Goal: Task Accomplishment & Management: Use online tool/utility

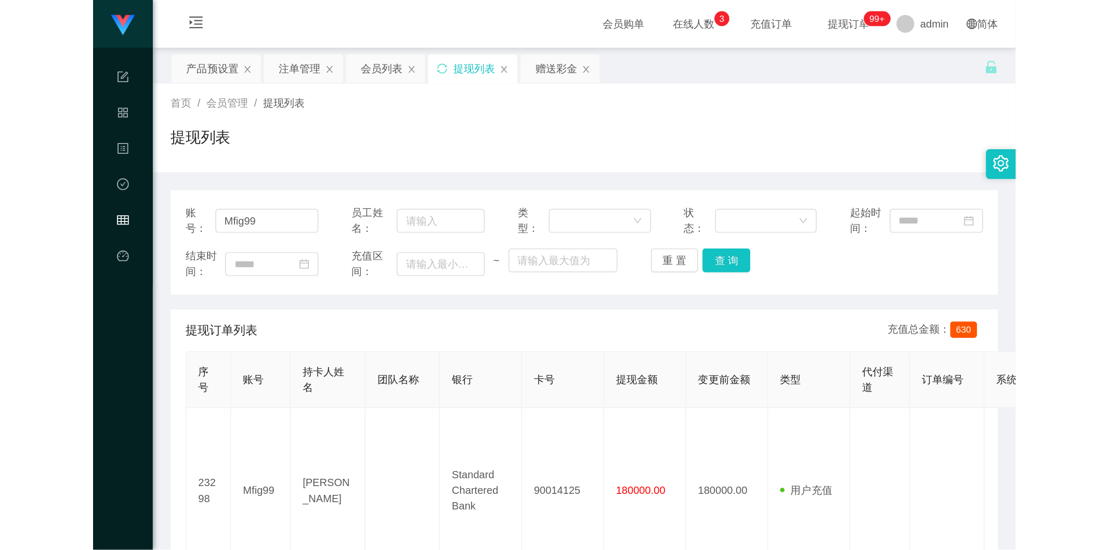
scroll to position [58, 0]
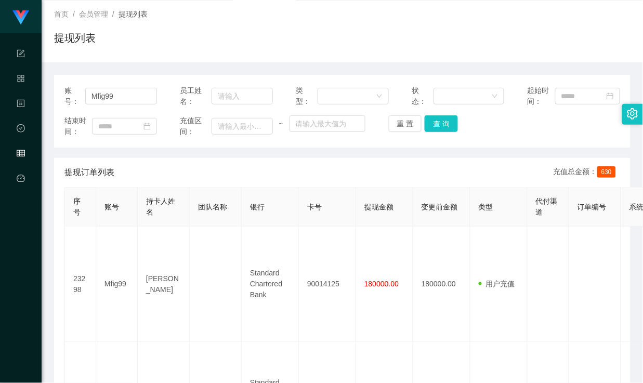
drag, startPoint x: 126, startPoint y: 94, endPoint x: 49, endPoint y: 88, distance: 77.7
click at [49, 88] on main "关闭左侧 关闭右侧 关闭其它 刷新页面 产品预设置 注单管理 会员列表 提现列表 赠送彩金 首页 / 会员管理 / 提现列表 / 提现列表 账号： Mfig9…" at bounding box center [343, 380] width 602 height 809
click at [438, 121] on button "查 询" at bounding box center [441, 123] width 33 height 17
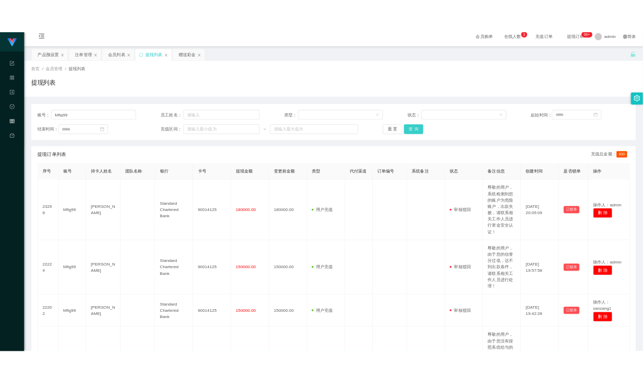
scroll to position [0, 0]
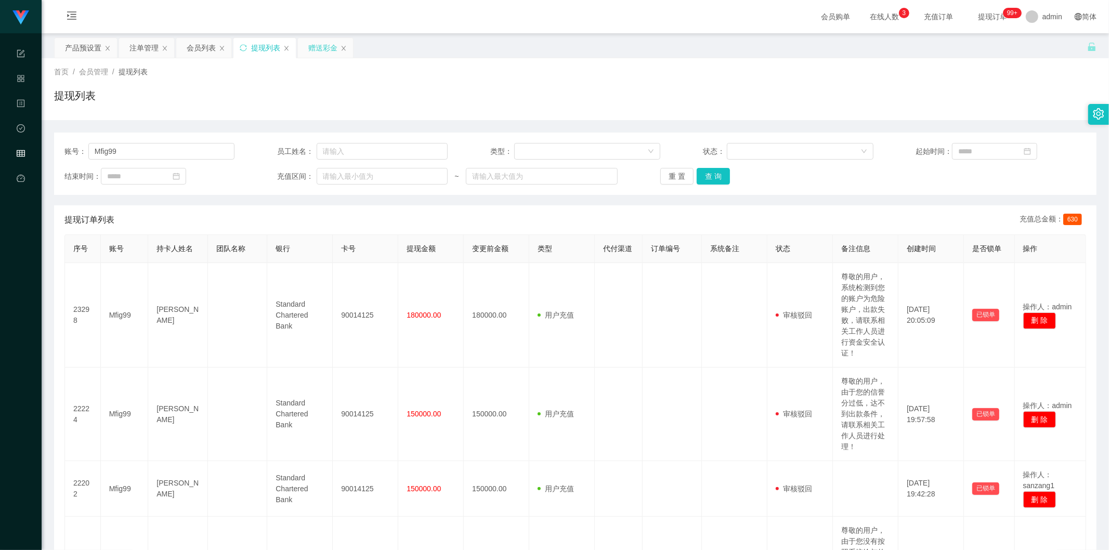
click at [321, 55] on div "赠送彩金" at bounding box center [322, 48] width 29 height 20
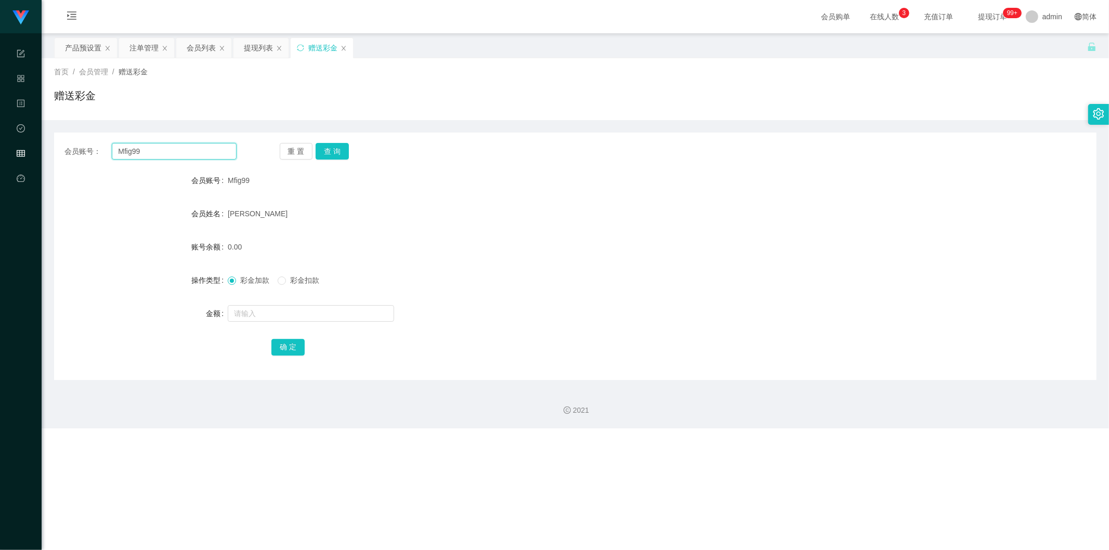
drag, startPoint x: 161, startPoint y: 151, endPoint x: 82, endPoint y: 145, distance: 79.8
click at [82, 145] on div "会员账号： Mfig99" at bounding box center [150, 151] width 172 height 17
click at [333, 153] on button "查 询" at bounding box center [332, 151] width 33 height 17
click at [267, 314] on input "text" at bounding box center [311, 313] width 166 height 17
type input "500"
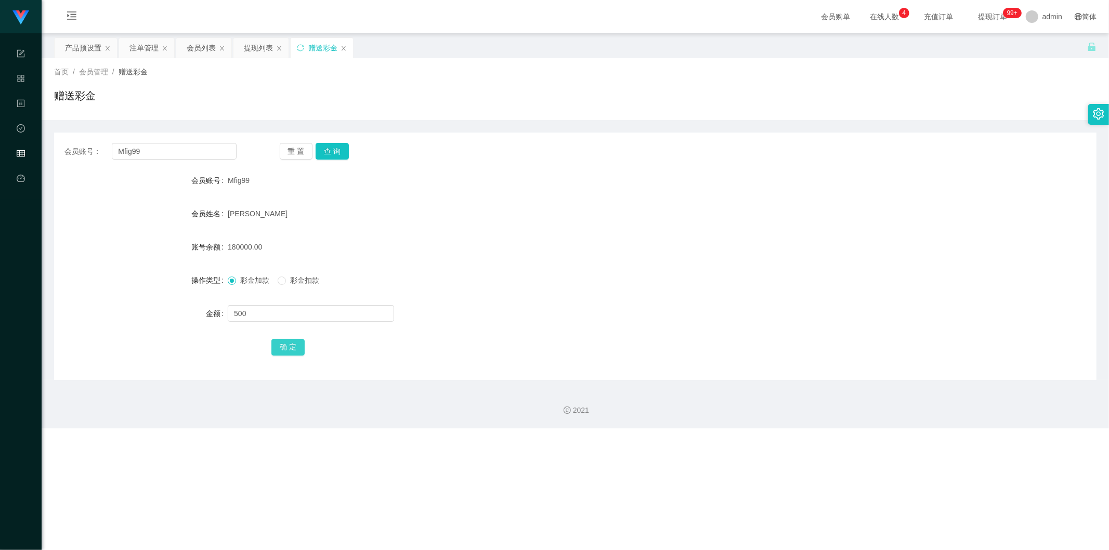
click at [287, 352] on button "确 定" at bounding box center [287, 347] width 33 height 17
click at [444, 331] on form "会员账号 Mfig99 会员姓名 [PERSON_NAME] 账号余额 180500.00 操作类型 彩金加款 彩金扣款 金额 确 定" at bounding box center [575, 263] width 1043 height 187
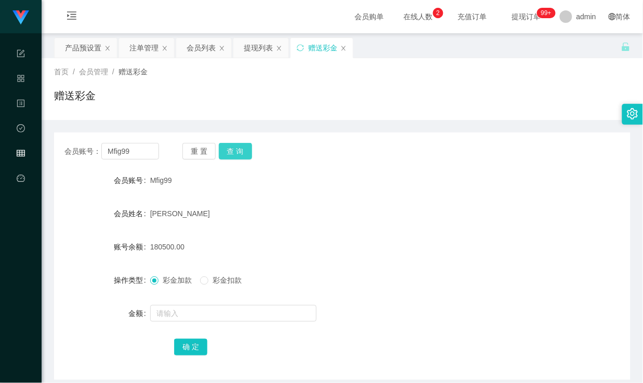
click at [230, 151] on button "查 询" at bounding box center [235, 151] width 33 height 17
click at [330, 165] on div "会员账号： Mfig99 重 置 查 询 会员账号 Mfig99 会员姓名 [PERSON_NAME] 账号余额 180500.00 操作类型 彩金加款 彩金…" at bounding box center [342, 257] width 577 height 248
click at [236, 154] on button "查 询" at bounding box center [235, 151] width 33 height 17
drag, startPoint x: 125, startPoint y: 152, endPoint x: 56, endPoint y: 146, distance: 69.4
click at [56, 146] on div "会员账号： Mfig99 重 置 查 询" at bounding box center [342, 151] width 577 height 17
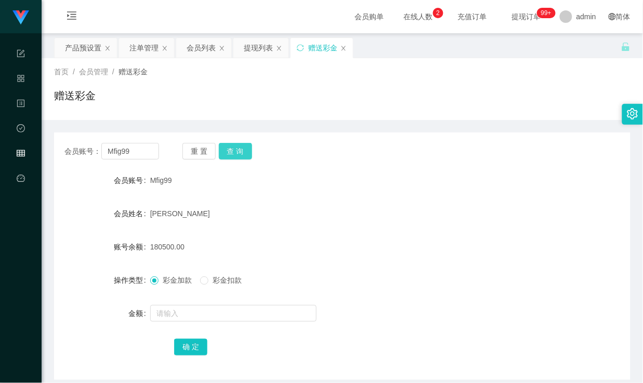
click at [236, 150] on button "查 询" at bounding box center [235, 151] width 33 height 17
click at [236, 147] on button "查 询" at bounding box center [235, 151] width 33 height 17
click at [230, 149] on button "查 询" at bounding box center [235, 151] width 33 height 17
click at [241, 155] on button "查 询" at bounding box center [235, 151] width 33 height 17
drag, startPoint x: 141, startPoint y: 147, endPoint x: 53, endPoint y: 151, distance: 89.0
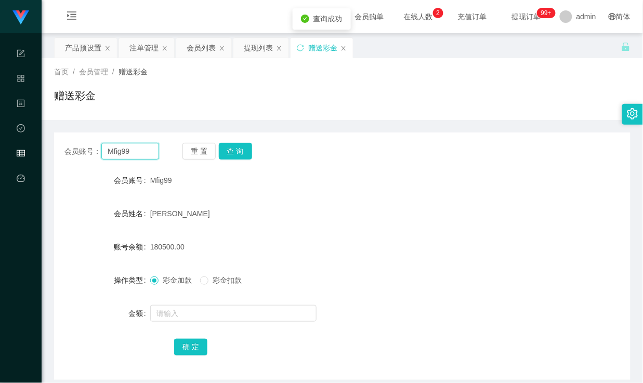
click at [53, 151] on main "关闭左侧 关闭右侧 关闭其它 刷新页面 产品预设置 注单管理 会员列表 提现列表 赠送彩金 首页 / 会员管理 / 赠送彩金 / 赠送彩金 会员账号： Mfi…" at bounding box center [343, 206] width 602 height 347
click at [262, 49] on div "提现列表" at bounding box center [258, 48] width 29 height 20
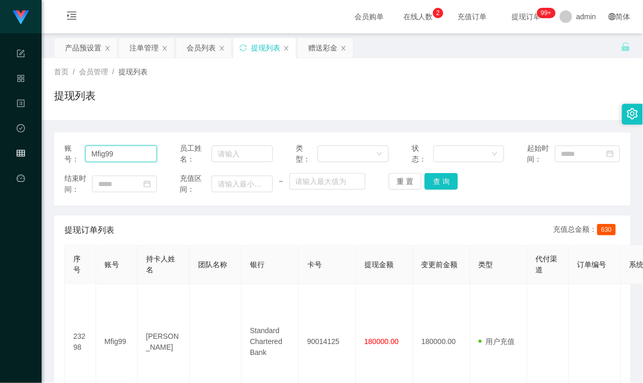
drag, startPoint x: 122, startPoint y: 154, endPoint x: 40, endPoint y: 155, distance: 82.7
drag, startPoint x: 303, startPoint y: 109, endPoint x: 338, endPoint y: 130, distance: 41.0
click at [303, 109] on div "提现列表" at bounding box center [342, 100] width 577 height 24
click at [440, 182] on button "查 询" at bounding box center [441, 181] width 33 height 17
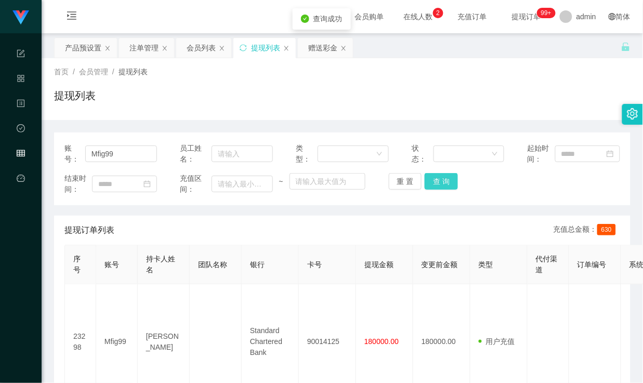
click at [435, 180] on button "查 询" at bounding box center [441, 181] width 33 height 17
click at [438, 180] on button "查 询" at bounding box center [441, 181] width 33 height 17
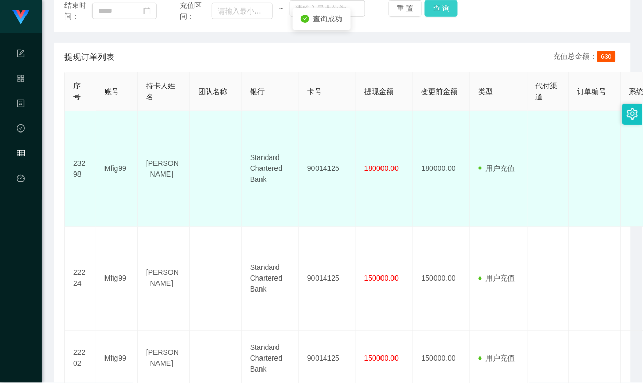
scroll to position [58, 0]
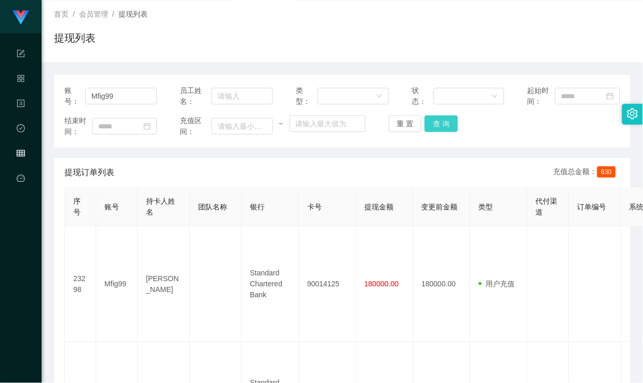
click at [435, 124] on button "查 询" at bounding box center [441, 123] width 33 height 17
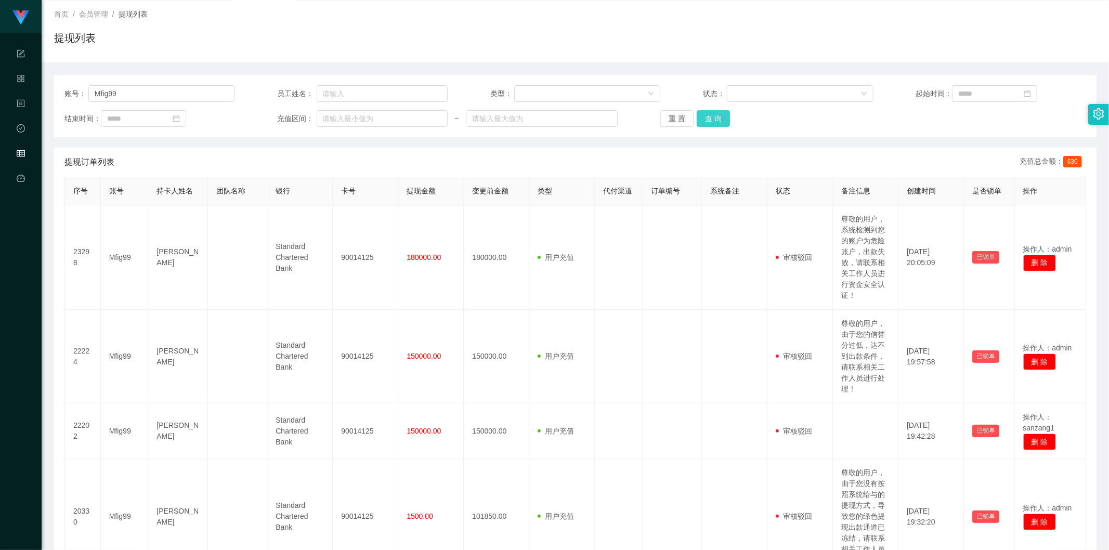
click at [643, 122] on button "查 询" at bounding box center [713, 118] width 33 height 17
drag, startPoint x: 122, startPoint y: 91, endPoint x: 55, endPoint y: 91, distance: 67.1
click at [55, 91] on div "账号： Mfig99 员工姓名： 类型： 状态： 起始时间： 结束时间： 充值区间： ~ 重 置 查 询" at bounding box center [575, 106] width 1043 height 62
drag, startPoint x: 718, startPoint y: 119, endPoint x: 659, endPoint y: 131, distance: 60.5
click at [643, 118] on button "查 询" at bounding box center [713, 118] width 33 height 17
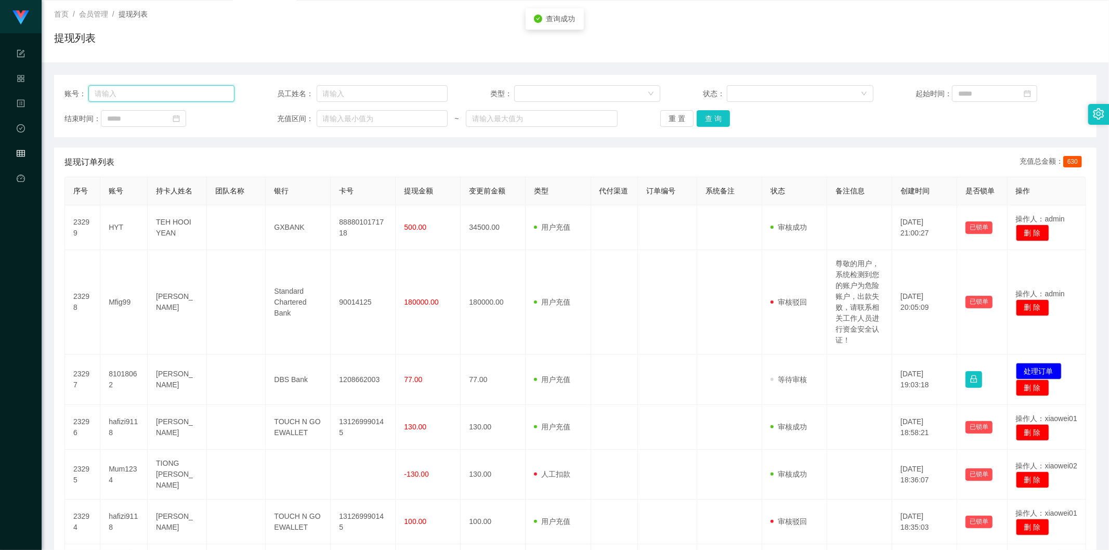
click at [169, 97] on input "text" at bounding box center [161, 93] width 147 height 17
paste input "Mfig99"
type input "Mfig99"
click at [643, 118] on button "查 询" at bounding box center [713, 118] width 33 height 17
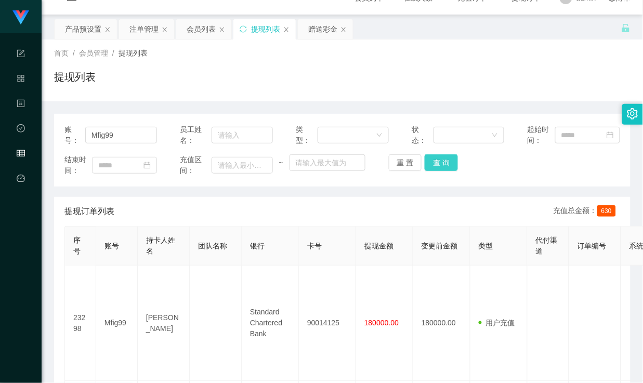
scroll to position [0, 0]
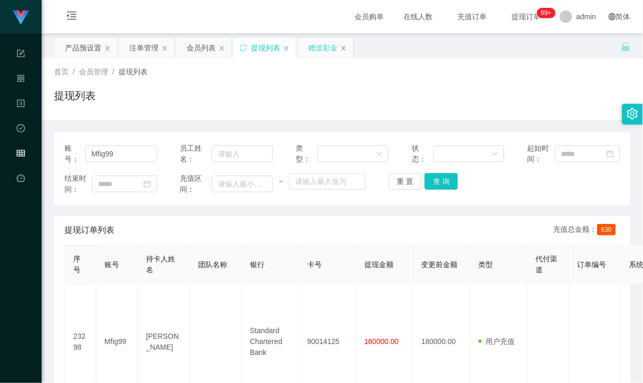
click at [321, 54] on div "赠送彩金" at bounding box center [322, 48] width 29 height 20
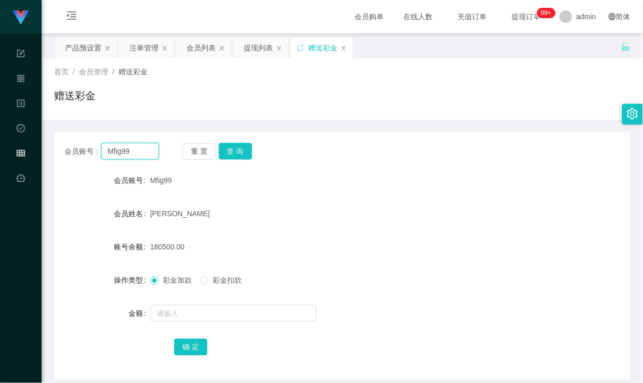
drag, startPoint x: 137, startPoint y: 154, endPoint x: 97, endPoint y: 151, distance: 39.7
click at [97, 151] on div "会员账号： Mfig99" at bounding box center [111, 151] width 95 height 17
click at [234, 151] on button "查 询" at bounding box center [235, 151] width 33 height 17
drag, startPoint x: 398, startPoint y: 194, endPoint x: 440, endPoint y: 109, distance: 94.7
click at [399, 193] on form "会员账号 Mfig99 会员姓名 [PERSON_NAME] 账号余额 180500.00 操作类型 彩金加款 彩金扣款 金额 确 定" at bounding box center [342, 263] width 577 height 187
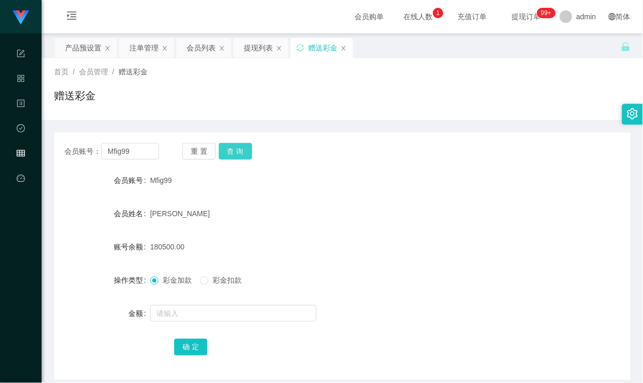
click at [239, 151] on button "查 询" at bounding box center [235, 151] width 33 height 17
click at [236, 151] on button "查 询" at bounding box center [235, 151] width 33 height 17
click at [237, 147] on button "查 询" at bounding box center [235, 151] width 33 height 17
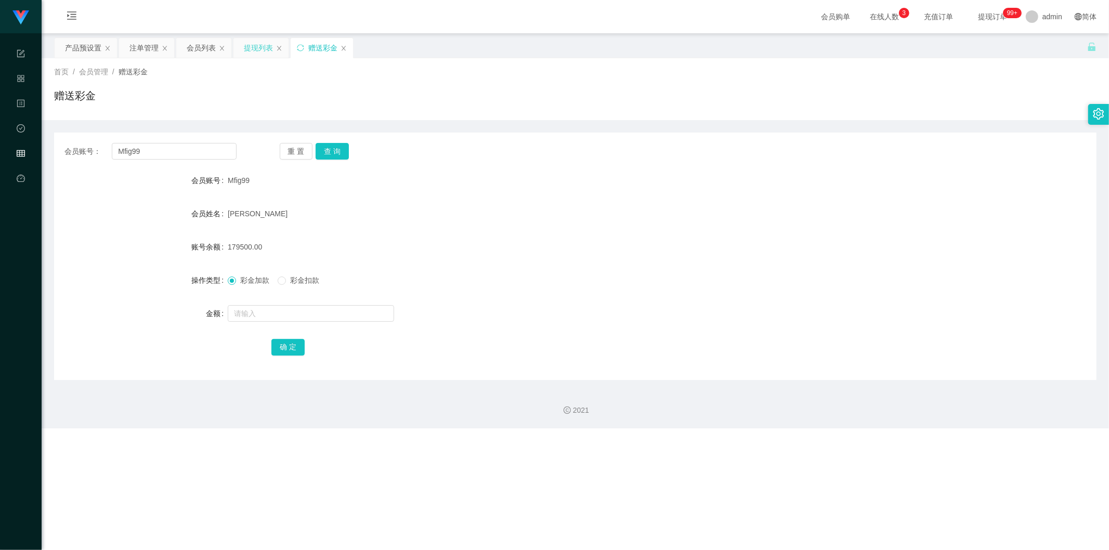
click at [248, 45] on div "提现列表" at bounding box center [258, 48] width 29 height 20
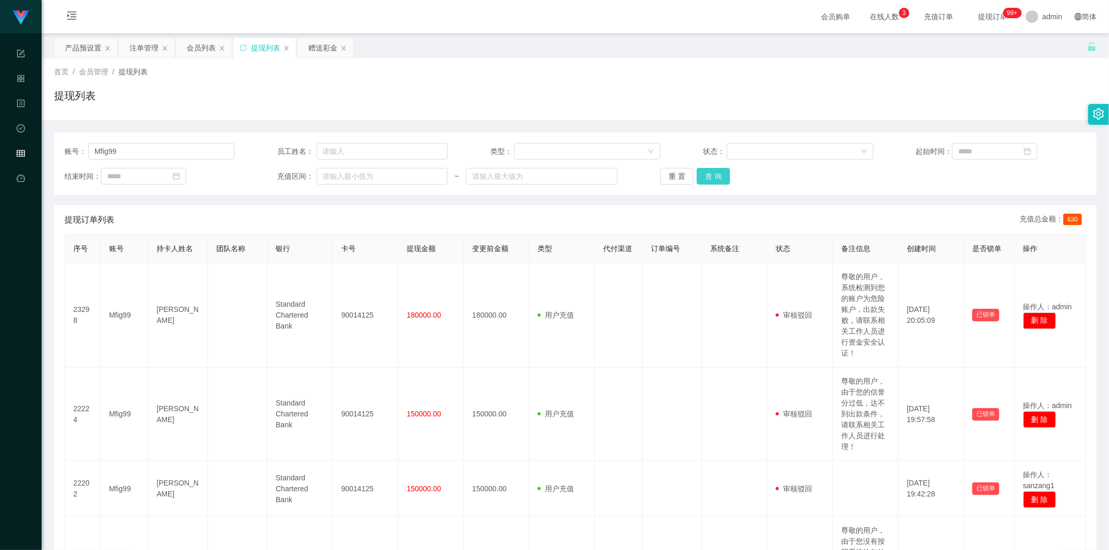
click at [643, 177] on button "查 询" at bounding box center [713, 176] width 33 height 17
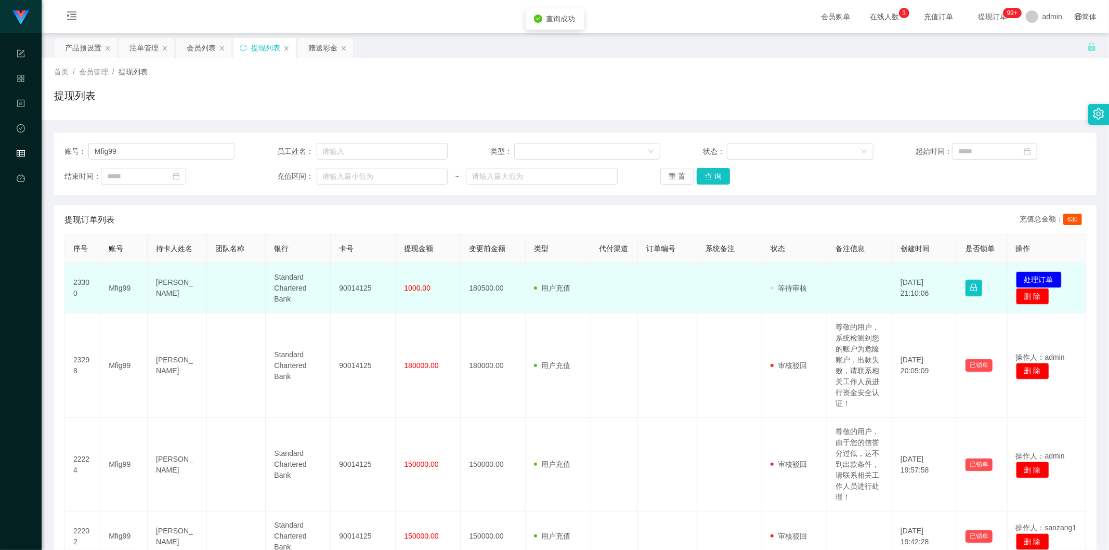
click at [349, 290] on td "90014125" at bounding box center [363, 288] width 65 height 50
copy td "90014125"
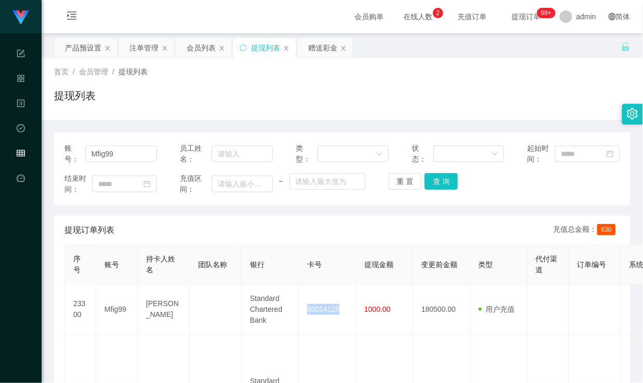
click at [463, 81] on div "首页 / 会员管理 / 提现列表 / 提现列表" at bounding box center [342, 89] width 577 height 45
click at [316, 54] on div "赠送彩金" at bounding box center [322, 48] width 29 height 20
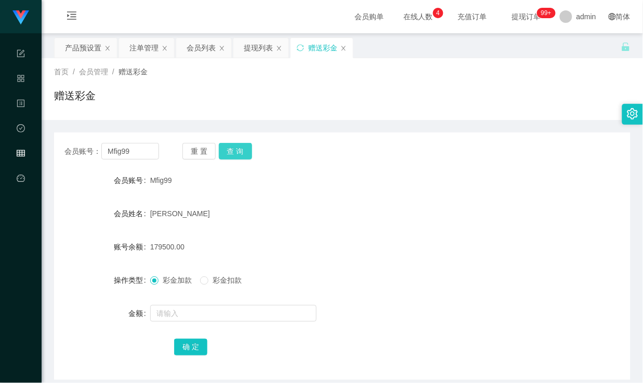
click at [238, 155] on button "查 询" at bounding box center [235, 151] width 33 height 17
click at [350, 204] on div "[PERSON_NAME]" at bounding box center [318, 213] width 336 height 21
click at [248, 250] on div "179500.00" at bounding box center [318, 247] width 336 height 21
drag, startPoint x: 132, startPoint y: 151, endPoint x: 74, endPoint y: 149, distance: 57.8
click at [74, 149] on div "会员账号： Mfig99" at bounding box center [111, 151] width 95 height 17
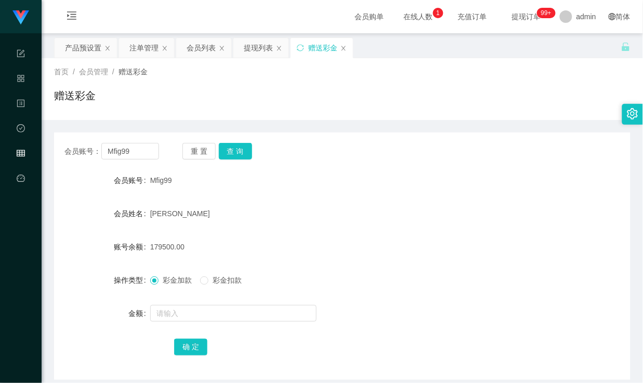
drag, startPoint x: 288, startPoint y: 122, endPoint x: 219, endPoint y: 111, distance: 69.6
click at [288, 122] on div "会员账号： Mfig99 重 置 查 询 会员账号 Mfig99 会员姓名 [PERSON_NAME] 账号余额 179500.00 操作类型 彩金加款 彩金…" at bounding box center [342, 250] width 577 height 260
click at [200, 39] on div "会员列表" at bounding box center [201, 48] width 29 height 20
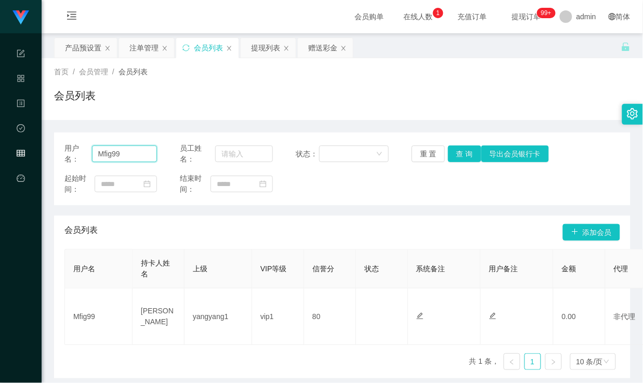
drag, startPoint x: 142, startPoint y: 147, endPoint x: 56, endPoint y: 153, distance: 86.5
click at [64, 153] on div "用户名： Mfig99" at bounding box center [110, 154] width 93 height 22
click at [465, 155] on button "查 询" at bounding box center [464, 154] width 33 height 17
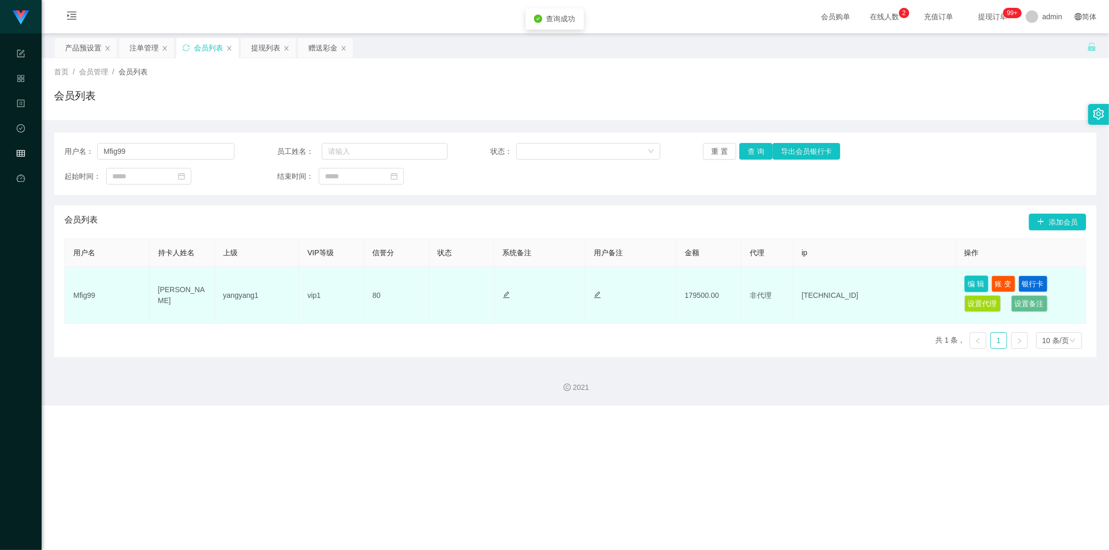
click at [643, 278] on button "编 辑" at bounding box center [977, 284] width 24 height 17
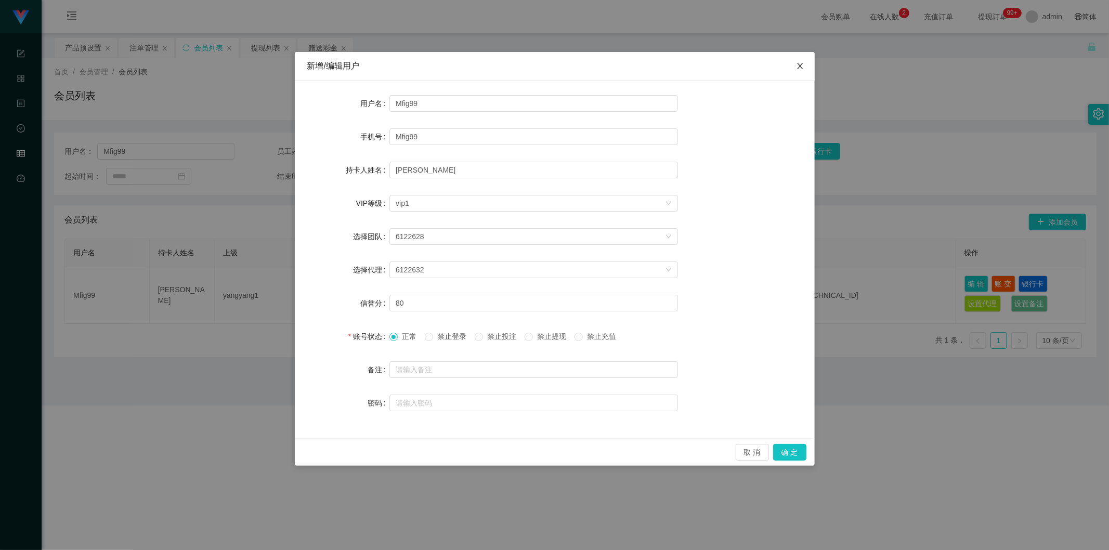
click at [643, 66] on icon "图标: close" at bounding box center [800, 66] width 8 height 8
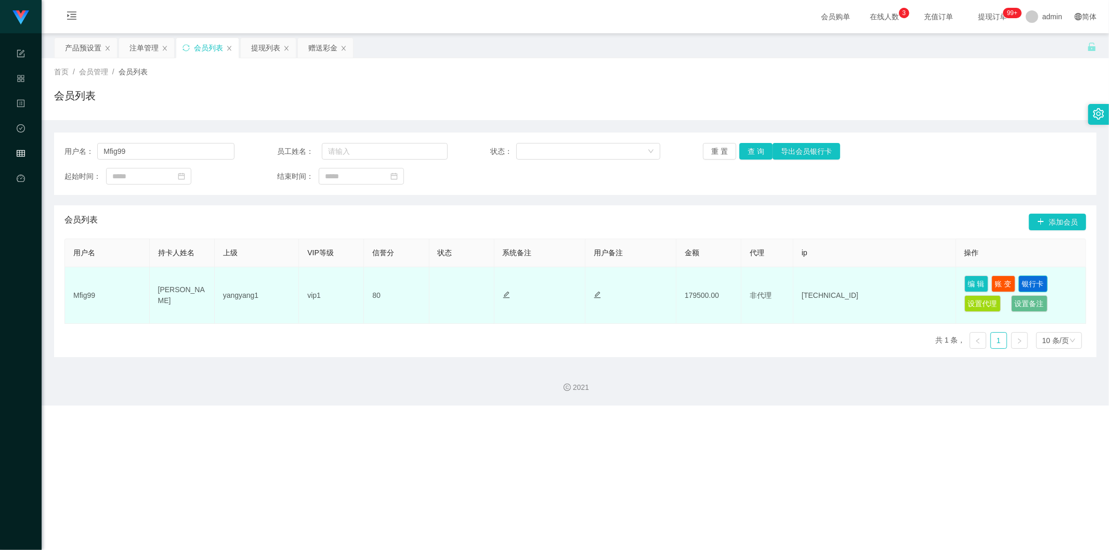
click at [643, 287] on button "银行卡" at bounding box center [1033, 284] width 29 height 17
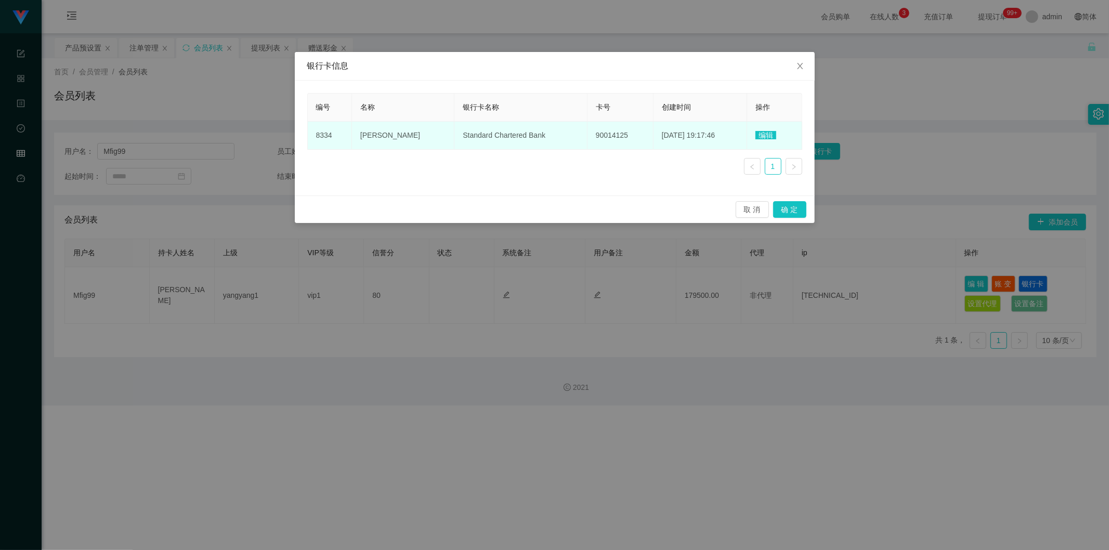
click at [596, 138] on span "90014125" at bounding box center [612, 135] width 32 height 8
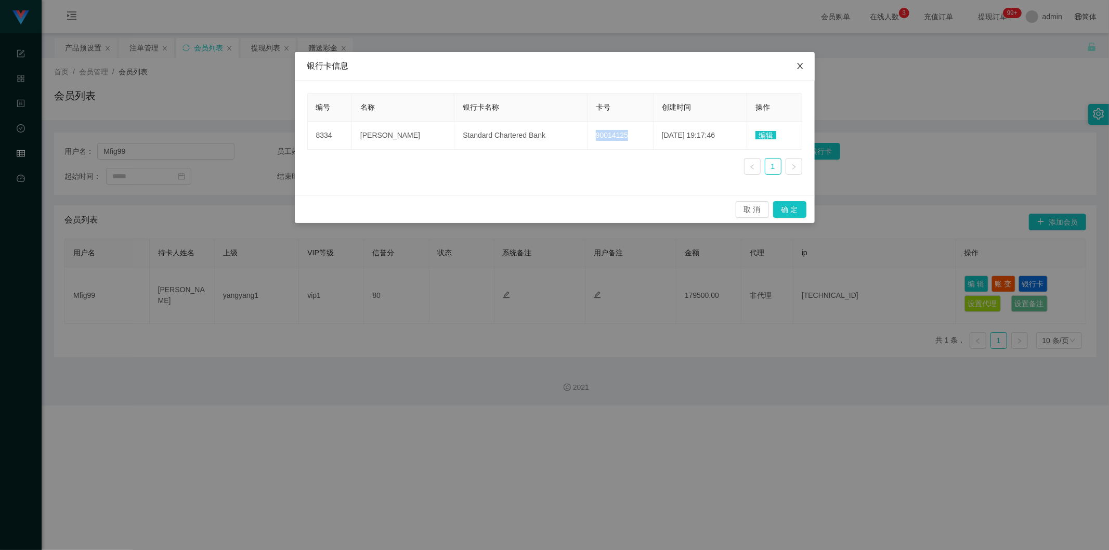
click at [643, 64] on icon "图标: close" at bounding box center [800, 66] width 8 height 8
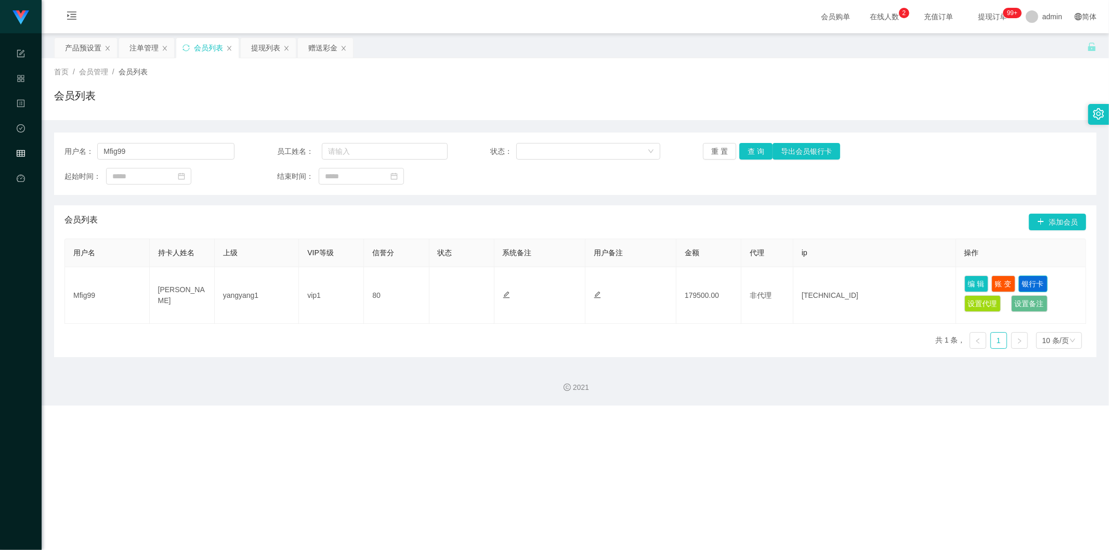
drag, startPoint x: 1027, startPoint y: 281, endPoint x: 1001, endPoint y: 283, distance: 26.1
click at [643, 281] on button "银行卡" at bounding box center [1033, 284] width 29 height 17
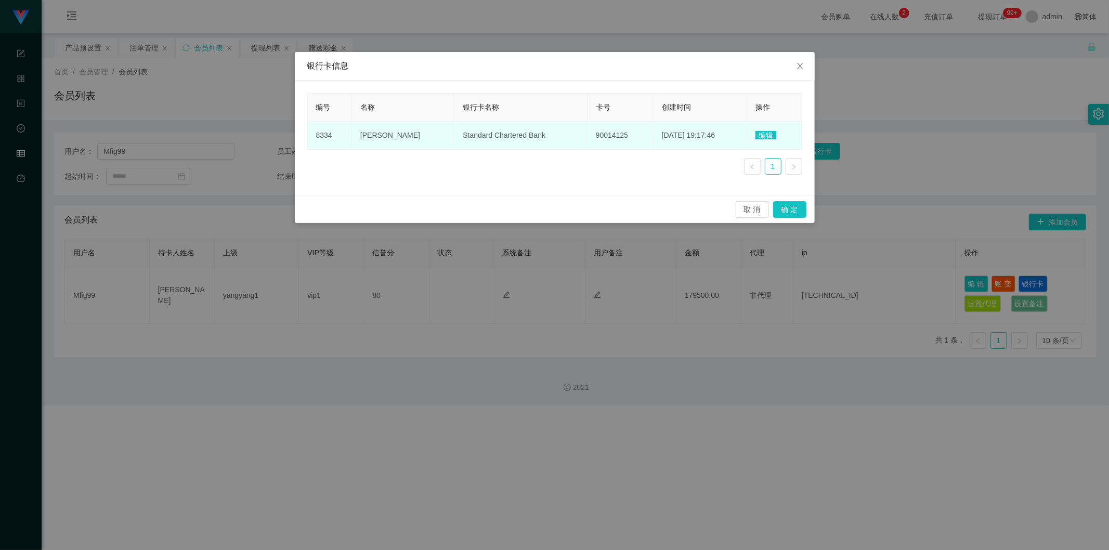
click at [470, 132] on span "Standard Chartered Bank" at bounding box center [504, 135] width 83 height 8
copy span "Standard Chartered Bank"
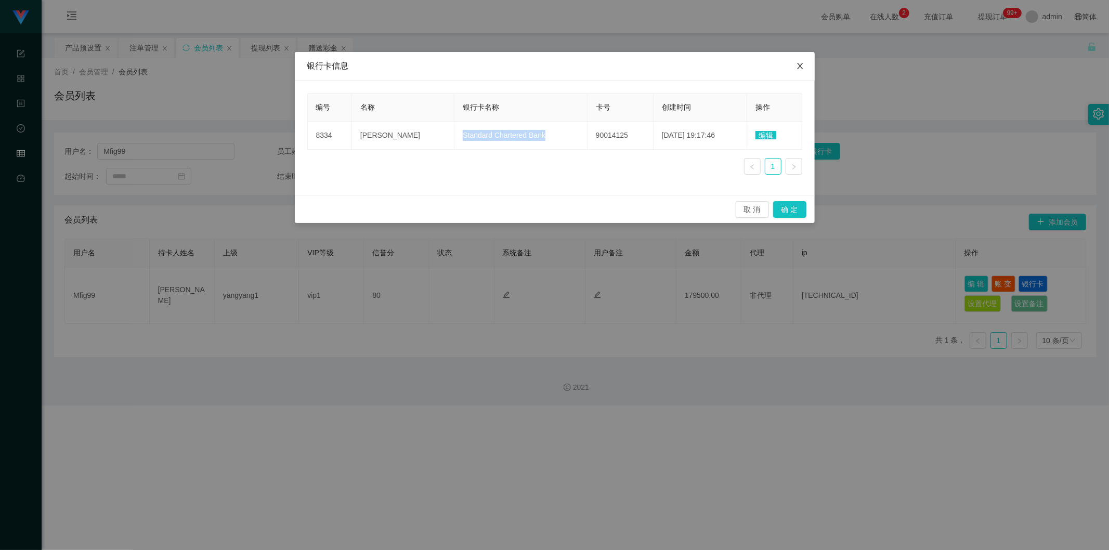
click at [643, 69] on icon "图标: close" at bounding box center [800, 66] width 8 height 8
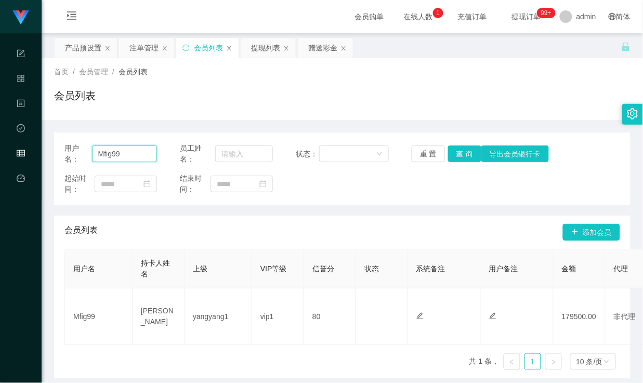
drag, startPoint x: 137, startPoint y: 157, endPoint x: 46, endPoint y: 144, distance: 92.4
click at [46, 144] on main "关闭左侧 关闭右侧 关闭其它 刷新页面 产品预设置 注单管理 会员列表 提现列表 赠送彩金 首页 / 会员管理 / 会员列表 / 会员列表 用户名： Mfig…" at bounding box center [343, 205] width 602 height 345
click at [322, 47] on div "赠送彩金" at bounding box center [322, 48] width 29 height 20
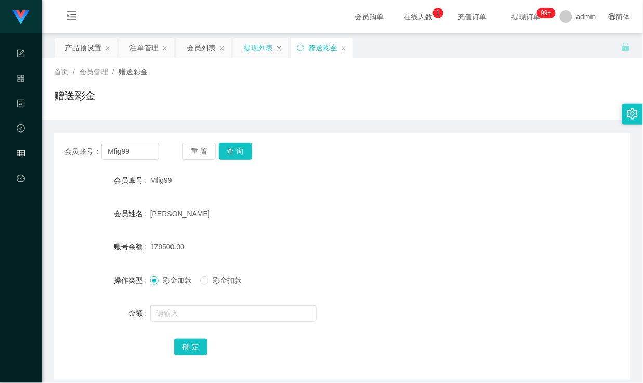
click at [253, 43] on div "提现列表" at bounding box center [258, 48] width 29 height 20
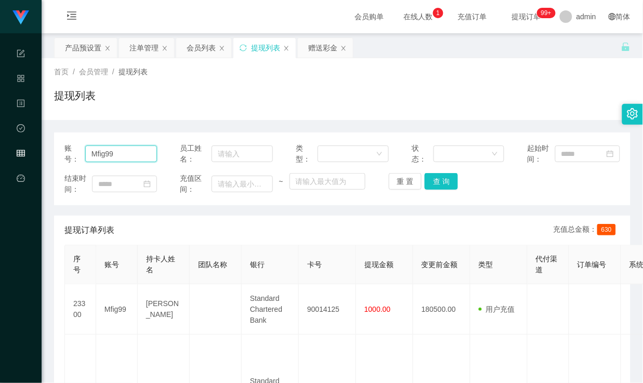
drag, startPoint x: 141, startPoint y: 155, endPoint x: 38, endPoint y: 150, distance: 103.1
click at [438, 177] on button "查 询" at bounding box center [441, 181] width 33 height 17
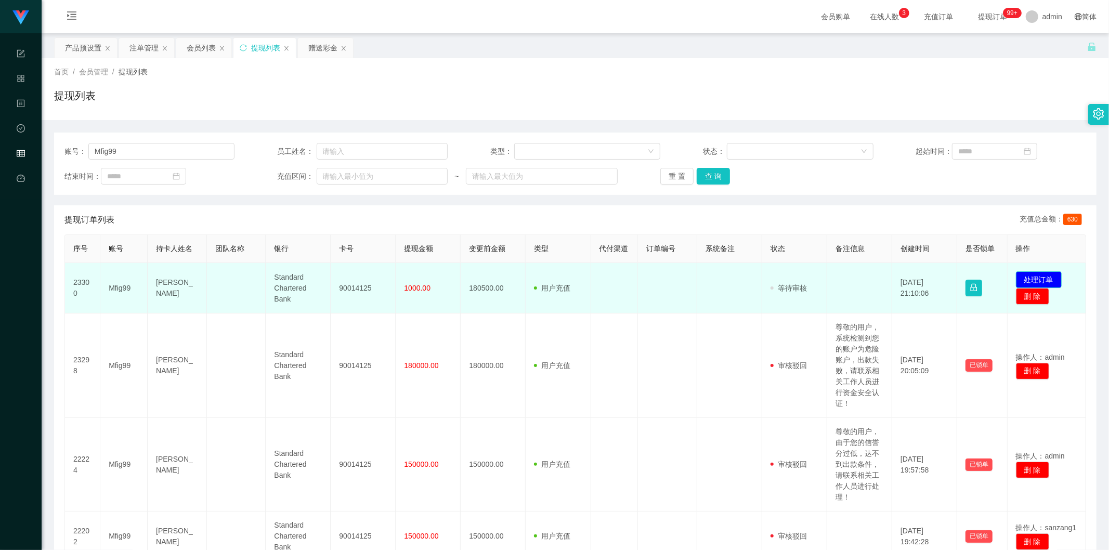
click at [643, 274] on button "处理订单" at bounding box center [1039, 279] width 46 height 17
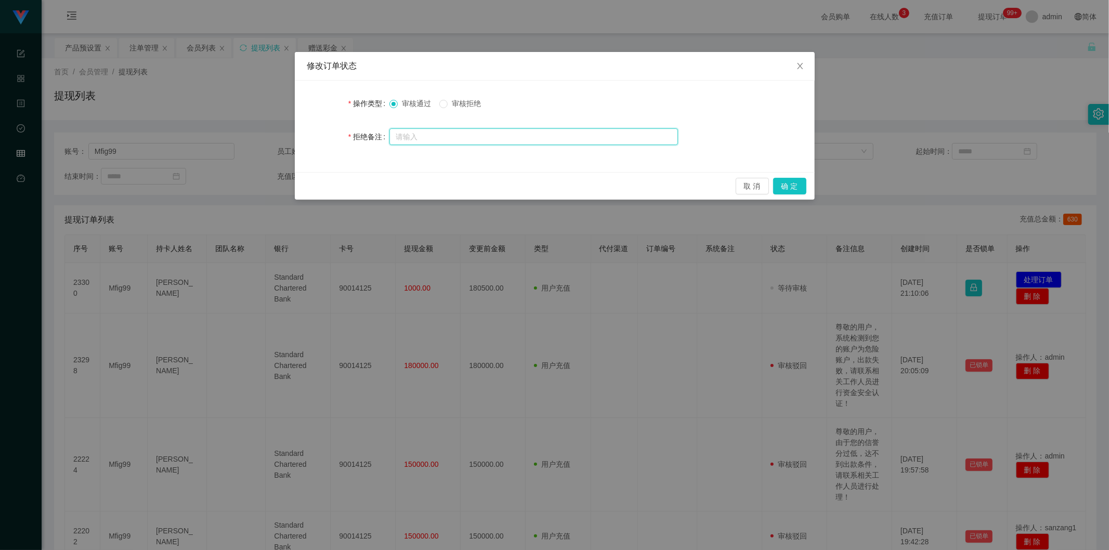
click at [474, 136] on input "text" at bounding box center [533, 136] width 289 height 17
click at [643, 189] on button "确 定" at bounding box center [789, 186] width 33 height 17
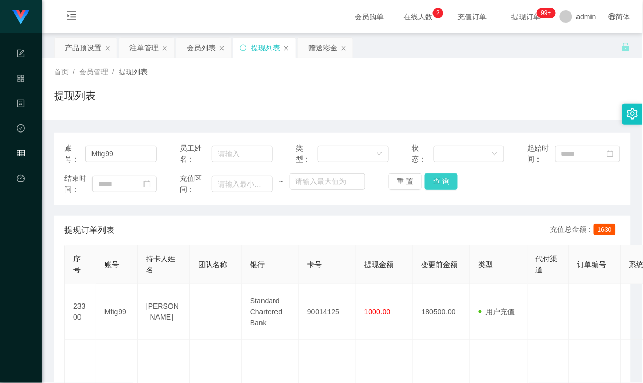
click at [441, 182] on button "查 询" at bounding box center [441, 181] width 33 height 17
click at [151, 50] on div "注单管理" at bounding box center [143, 48] width 29 height 20
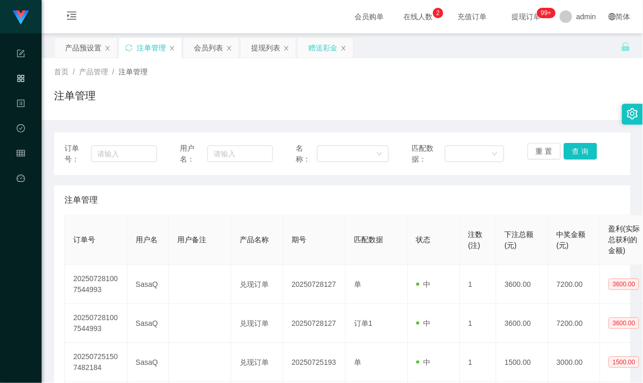
click at [325, 53] on div "赠送彩金" at bounding box center [322, 48] width 29 height 20
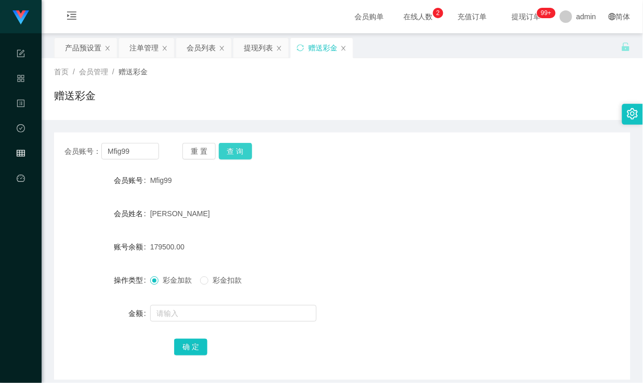
click at [234, 151] on button "查 询" at bounding box center [235, 151] width 33 height 17
